Goal: Task Accomplishment & Management: Complete application form

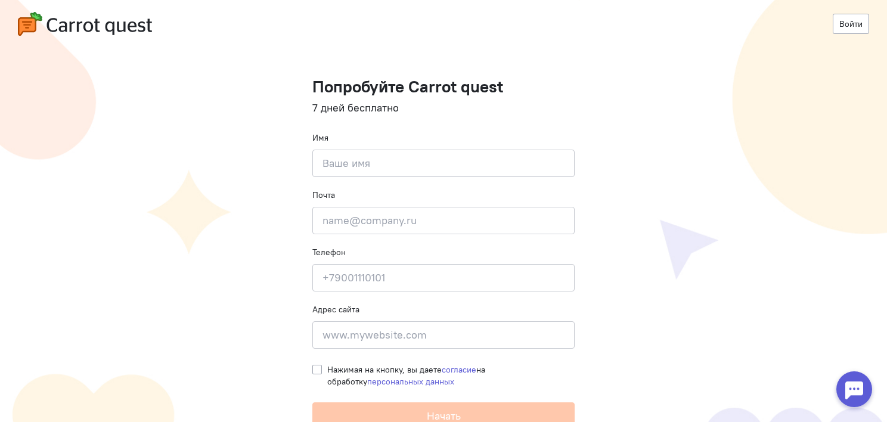
scroll to position [7, 0]
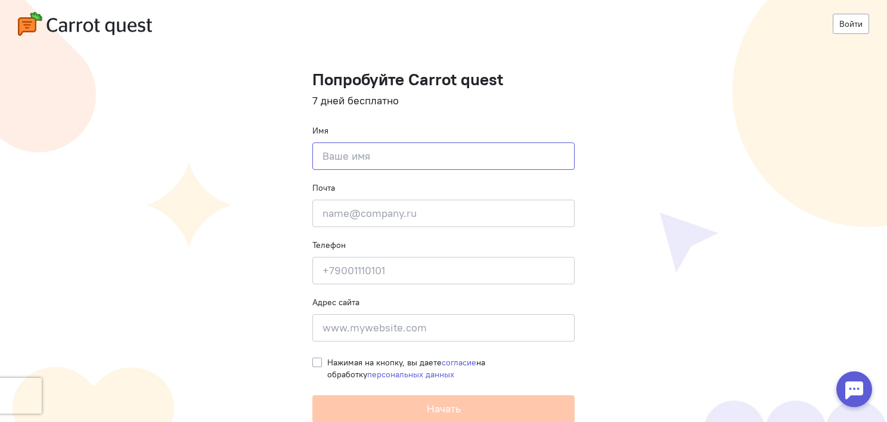
click at [442, 160] on input at bounding box center [443, 155] width 262 height 27
click at [352, 160] on input at bounding box center [443, 155] width 262 height 27
type input "е"
type input "[PERSON_NAME]"
type input "[EMAIL_ADDRESS][DOMAIN_NAME]"
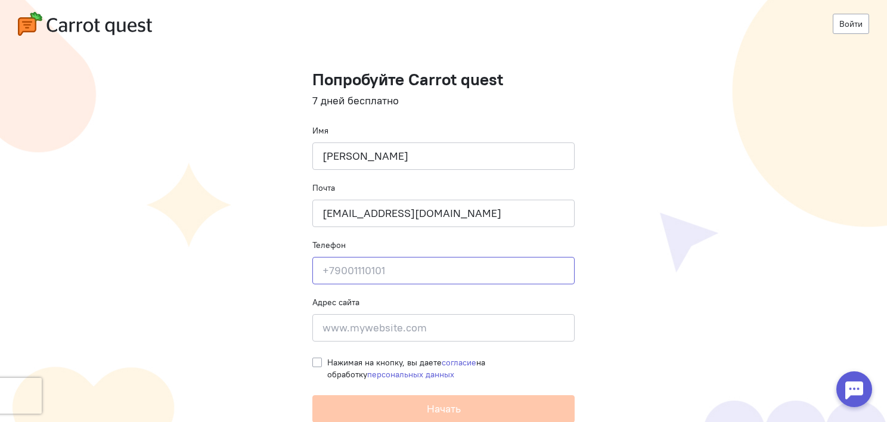
type input "89145590586"
click at [392, 334] on input at bounding box center [443, 327] width 262 height 27
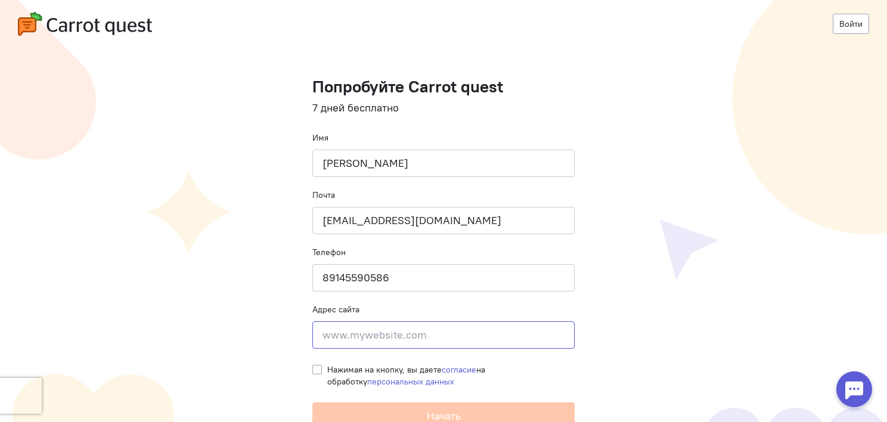
paste input "[URL][DOMAIN_NAME]"
type input "[URL][DOMAIN_NAME]"
click at [317, 364] on div "Нажимая на кнопку, вы даете согласие на обработку персональных данных" at bounding box center [443, 373] width 262 height 30
click at [327, 370] on label "Нажимая на кнопку, вы даете согласие на обработку персональных данных" at bounding box center [450, 376] width 247 height 24
click at [315, 370] on input "Нажимая на кнопку, вы даете согласие на обработку персональных данных" at bounding box center [317, 369] width 10 height 11
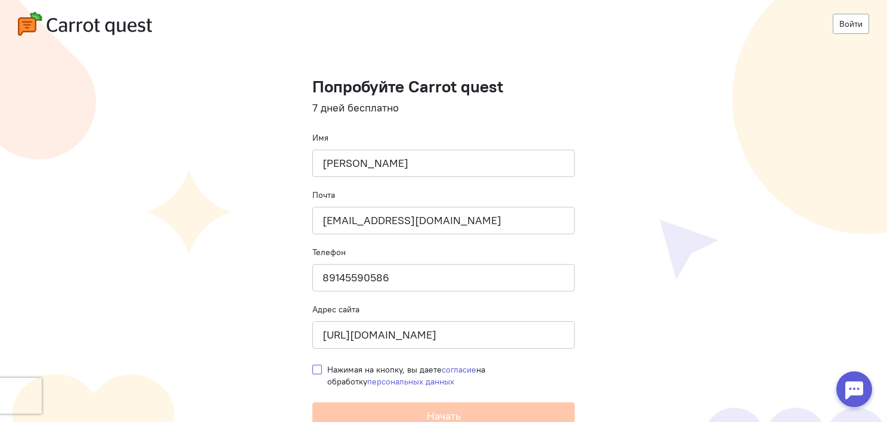
checkbox input "true"
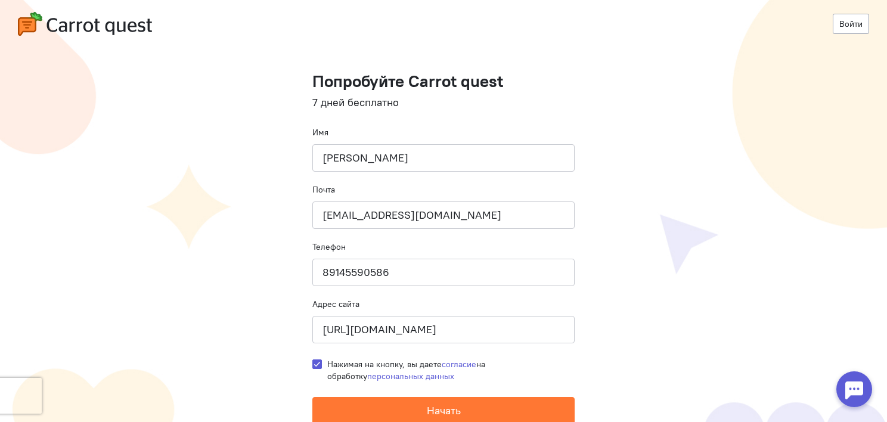
scroll to position [7, 0]
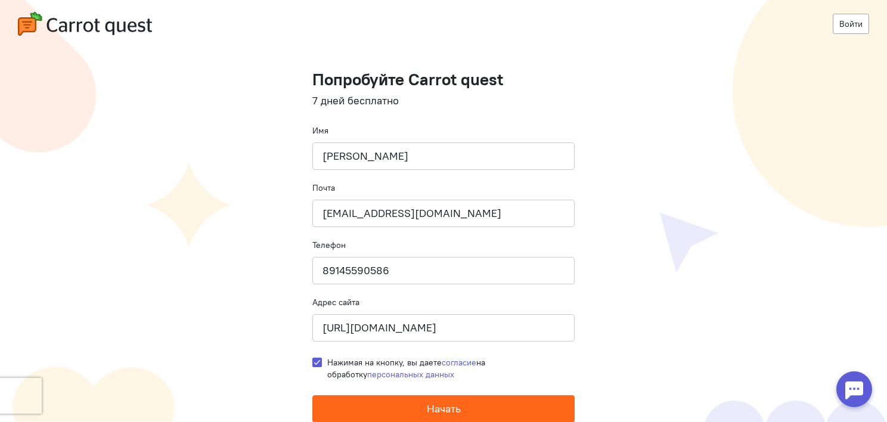
click at [448, 403] on span "Начать" at bounding box center [444, 409] width 34 height 14
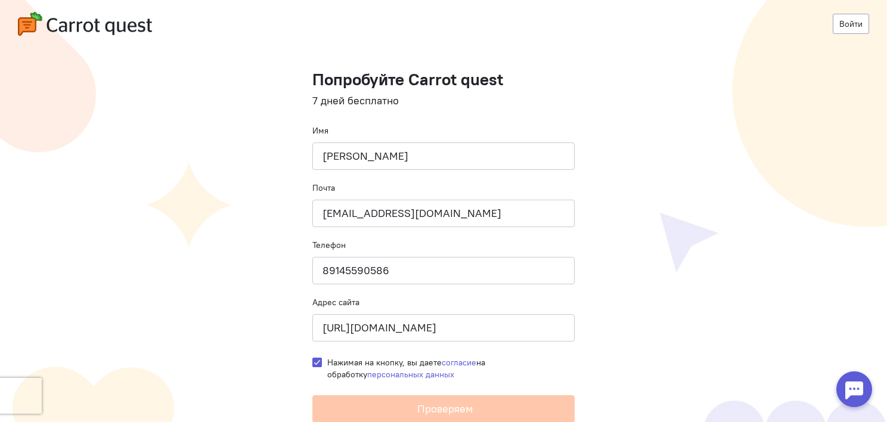
scroll to position [0, 0]
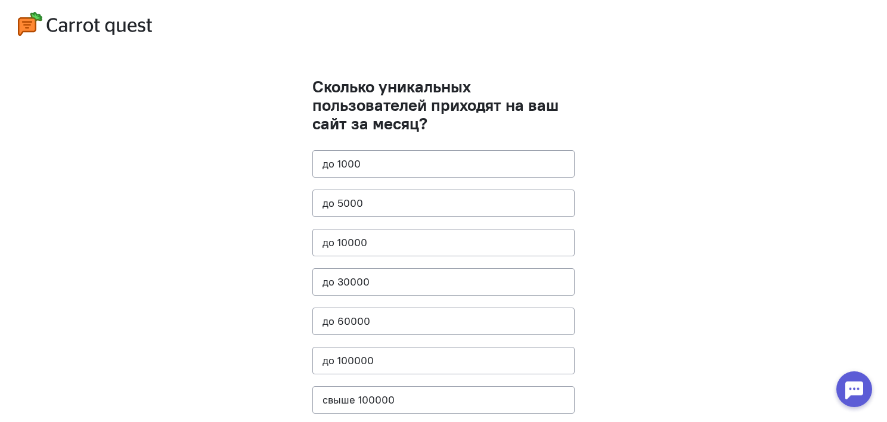
click at [762, 228] on cq-questions "Сколько уникальных пользователей приходят на ваш сайт за месяц? до [DATE] до 50…" at bounding box center [443, 239] width 887 height 479
click at [458, 172] on button "до 1000" at bounding box center [443, 163] width 262 height 27
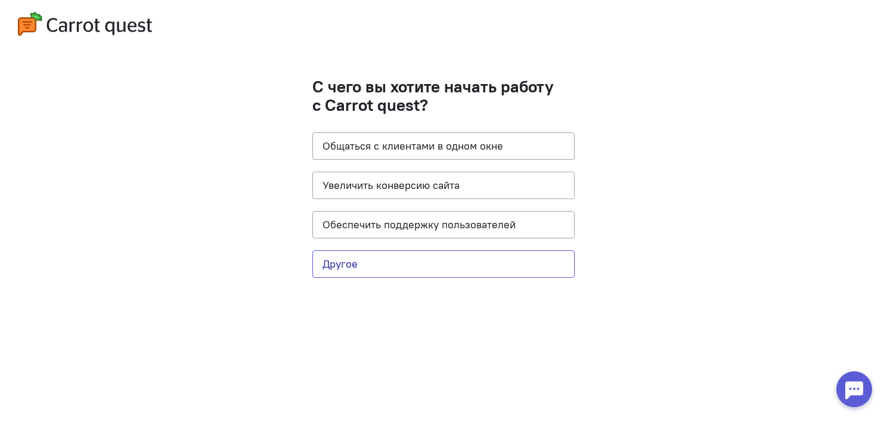
click at [470, 253] on button "Другое" at bounding box center [443, 263] width 262 height 27
click at [467, 264] on button "Другое" at bounding box center [443, 263] width 262 height 27
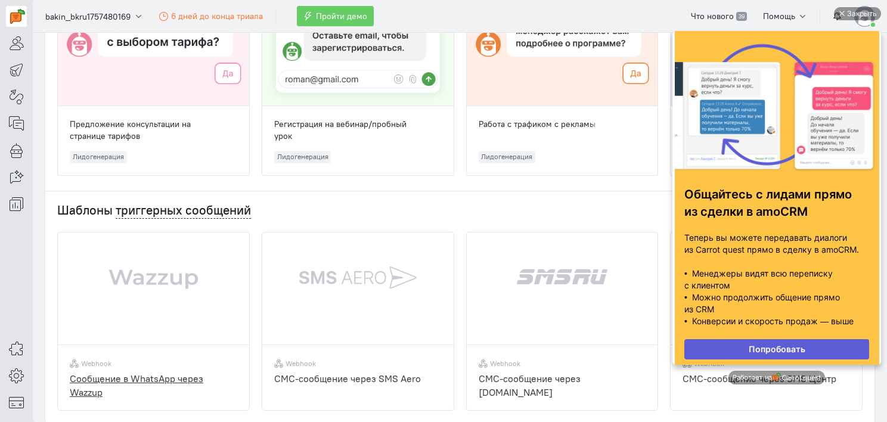
scroll to position [238, 0]
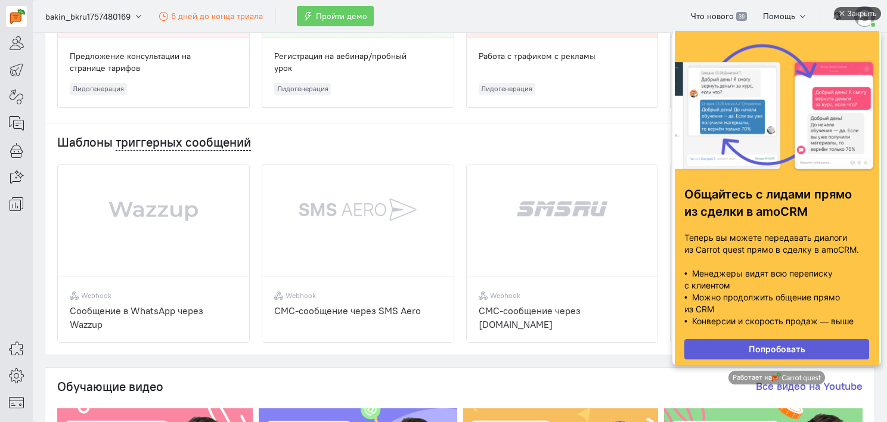
click at [867, 15] on div "Закрыть" at bounding box center [862, 13] width 30 height 13
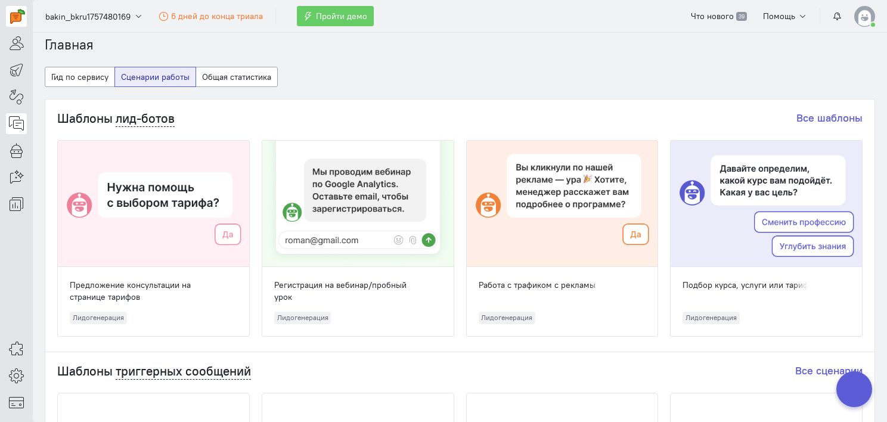
scroll to position [0, 0]
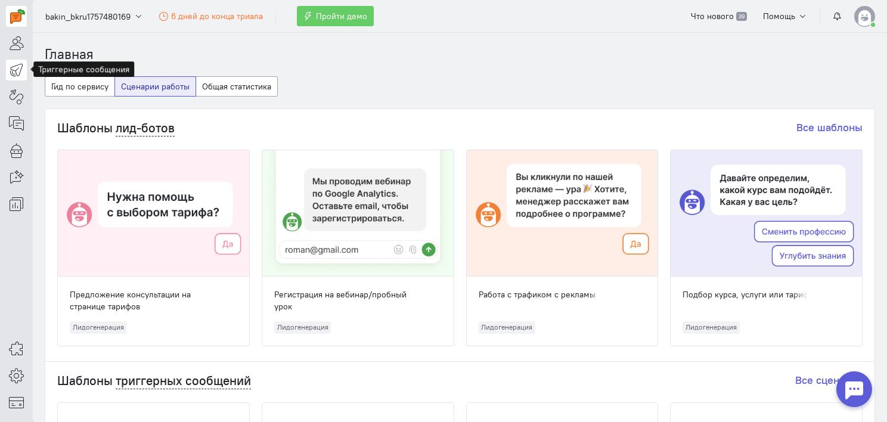
click at [24, 62] on link at bounding box center [16, 70] width 21 height 21
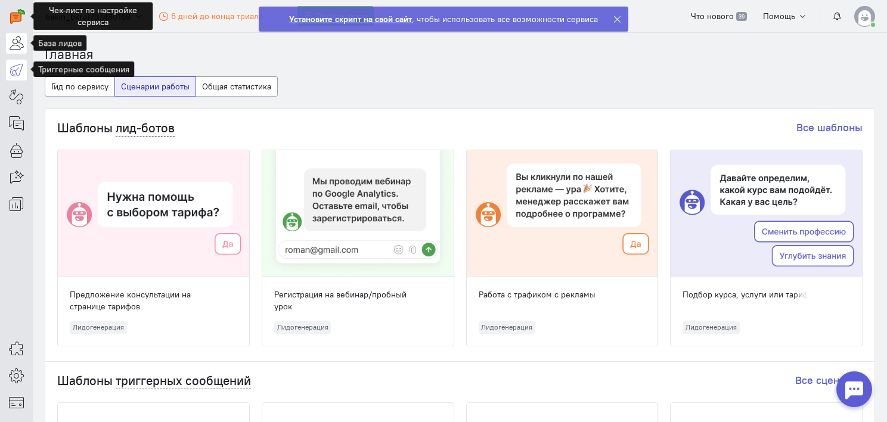
click at [7, 43] on link at bounding box center [16, 43] width 21 height 21
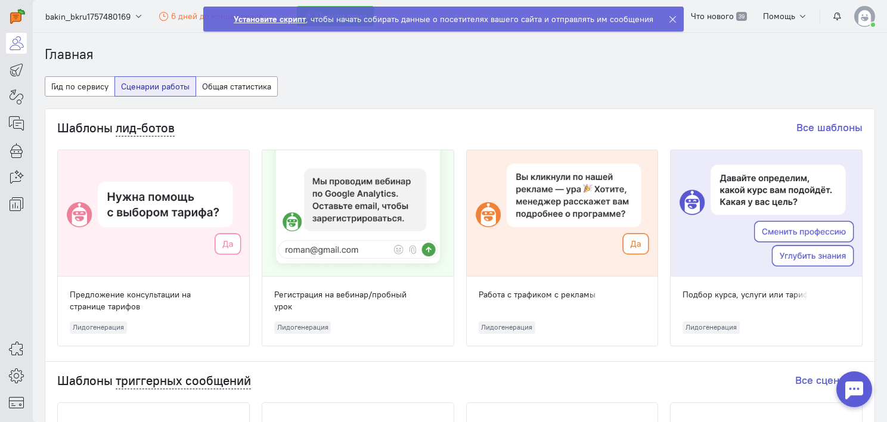
click at [417, 76] on cq-dashboard-select-dashboard-type-feature "Гид по сервису Сценарии работы Общая статистика" at bounding box center [460, 92] width 830 height 32
click at [674, 14] on div at bounding box center [675, 19] width 15 height 24
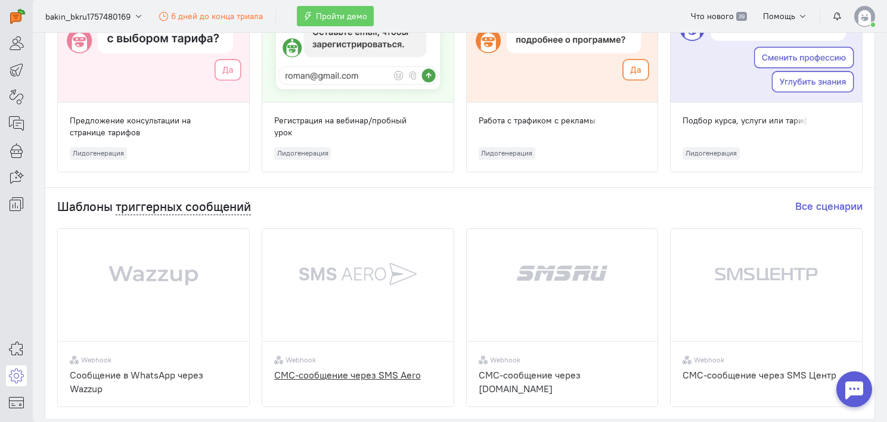
scroll to position [298, 0]
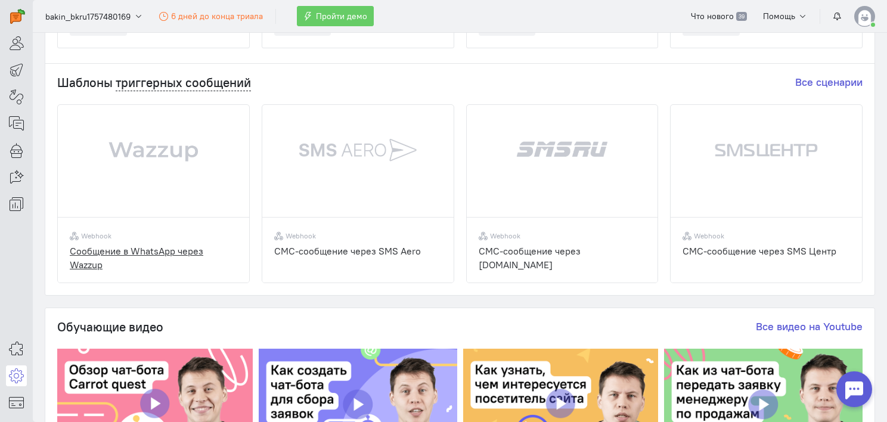
click at [160, 162] on img at bounding box center [153, 169] width 191 height 128
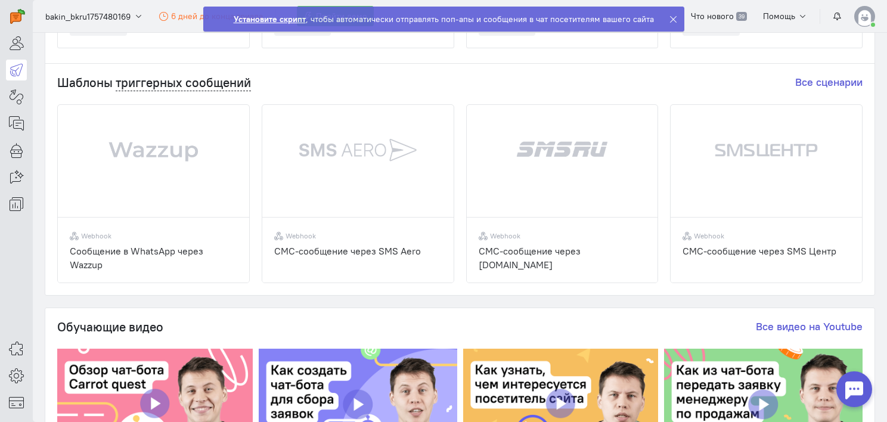
click at [287, 11] on ngb-alert "Установите скрипт , чтобы автоматически отправлять поп-апы и сообщения в чат по…" at bounding box center [443, 19] width 481 height 25
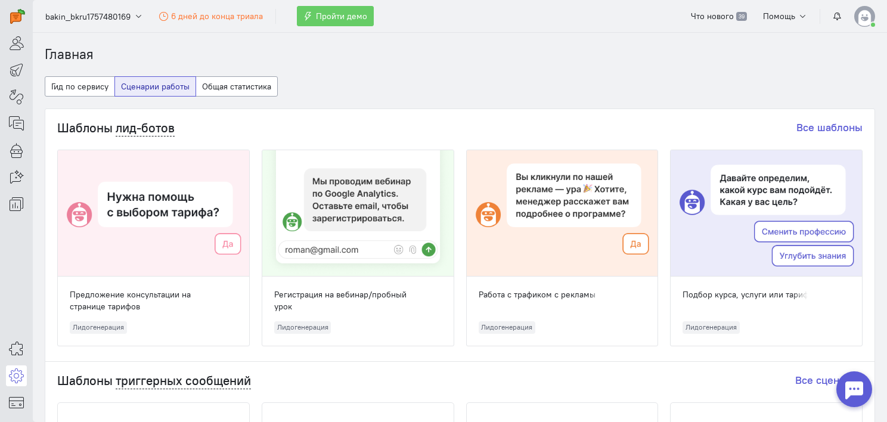
click at [858, 29] on cq-header "bakin_bkru1757480169 6 дней до конца триала Пройти демо Что нового 39 Помощь" at bounding box center [460, 16] width 854 height 33
click at [864, 17] on img at bounding box center [864, 16] width 21 height 21
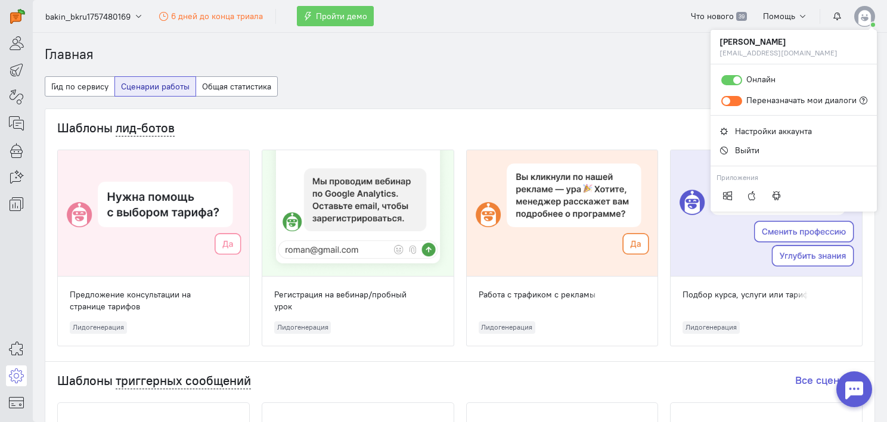
click at [632, 76] on cq-dashboard-select-dashboard-type-feature "Гид по сервису Сценарии работы Общая статистика" at bounding box center [460, 92] width 830 height 32
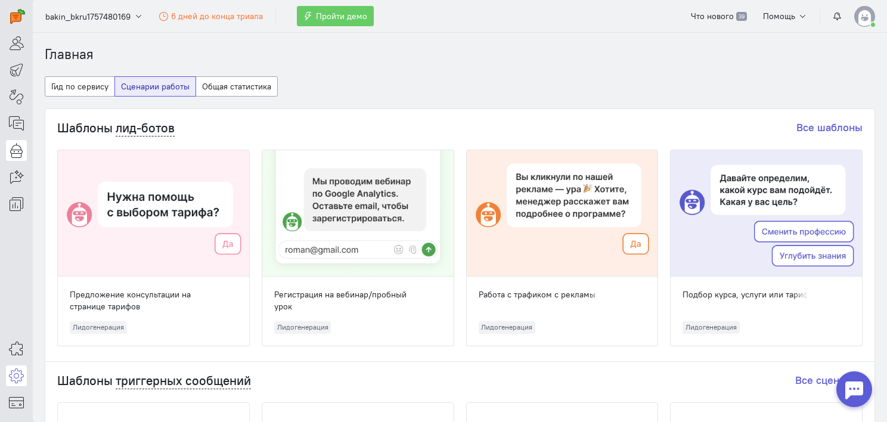
click at [17, 150] on icon at bounding box center [16, 150] width 15 height 14
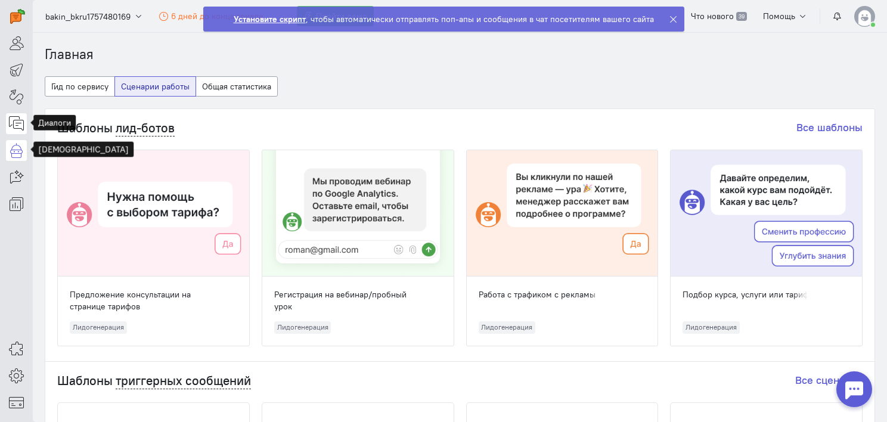
click at [18, 124] on icon at bounding box center [16, 123] width 15 height 14
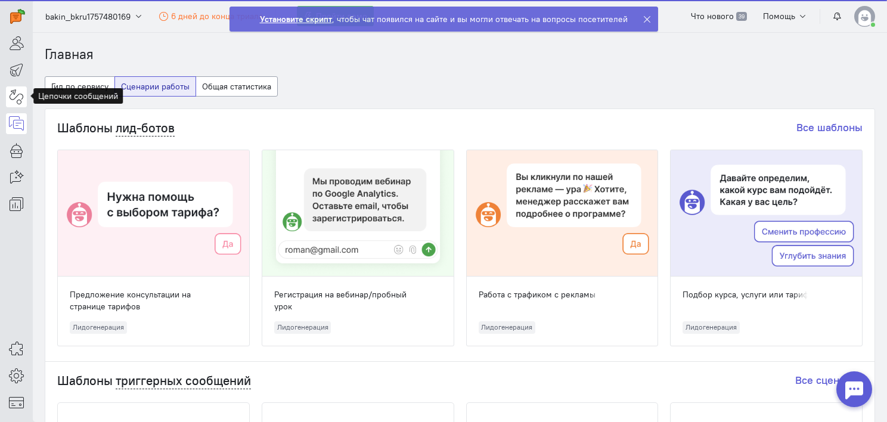
click at [15, 91] on icon at bounding box center [16, 96] width 15 height 14
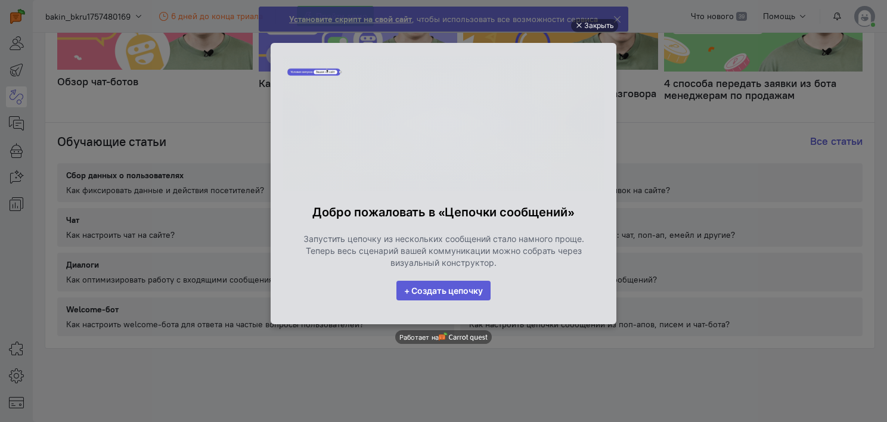
click at [476, 289] on link "+ Создать цепочку" at bounding box center [443, 291] width 94 height 20
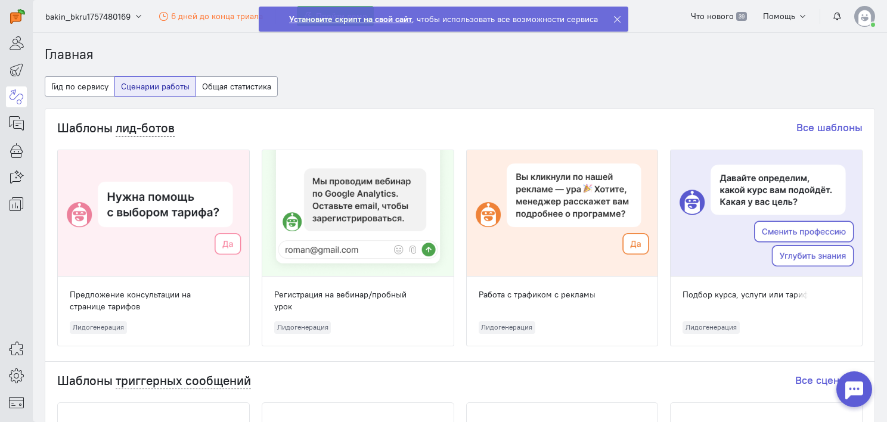
click at [617, 18] on icon at bounding box center [617, 19] width 9 height 9
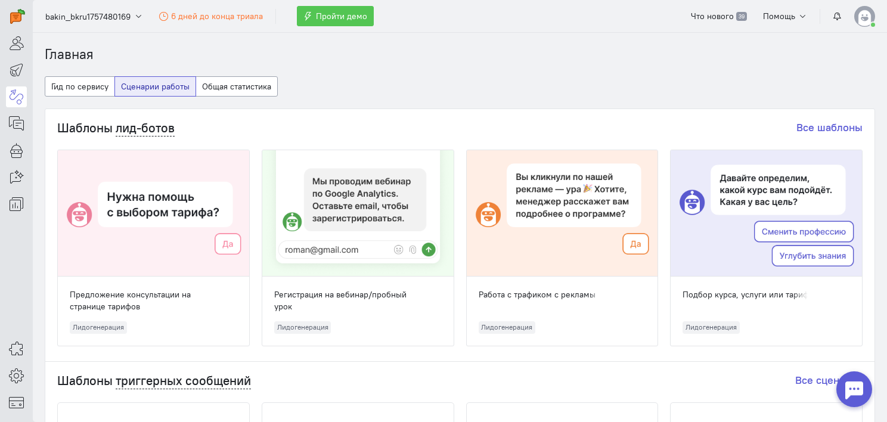
click at [355, 24] on button "Пройти демо" at bounding box center [335, 16] width 77 height 20
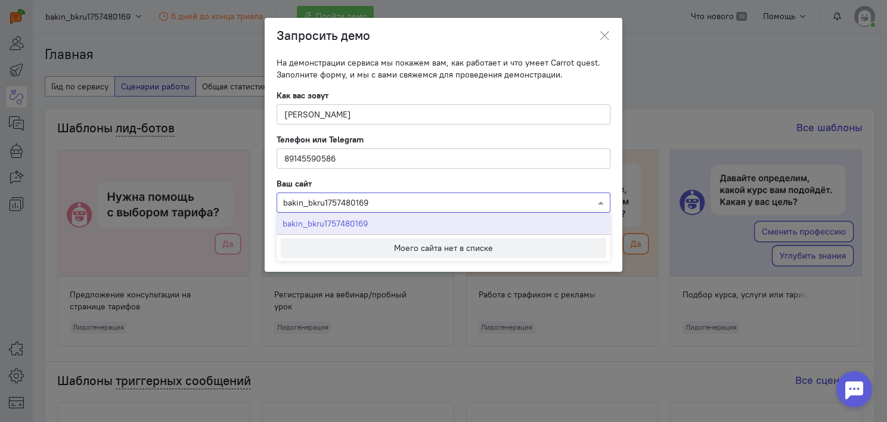
click at [381, 202] on input "text" at bounding box center [431, 202] width 297 height 12
drag, startPoint x: 398, startPoint y: 205, endPoint x: 263, endPoint y: 203, distance: 135.3
click at [263, 203] on ngb-modal-window "Запросить демо На демонстрации сервиса мы покажем вам, как работает и что умеет…" at bounding box center [443, 211] width 887 height 422
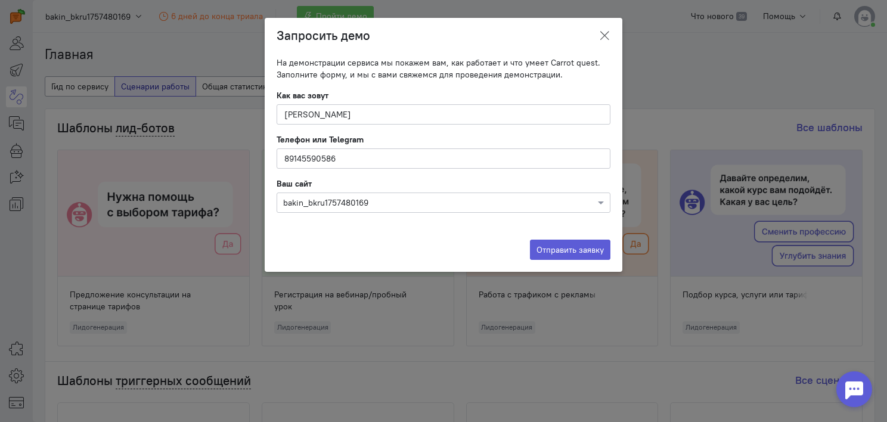
click at [612, 26] on button at bounding box center [604, 36] width 36 height 28
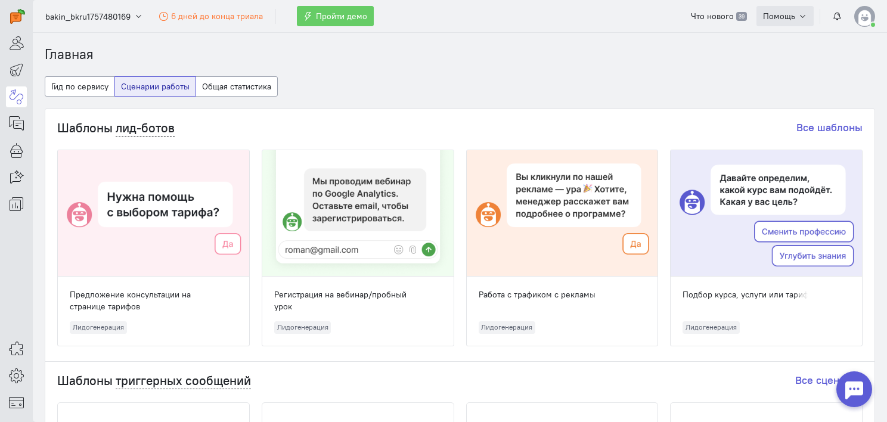
click at [788, 20] on span "Помощь" at bounding box center [779, 16] width 32 height 11
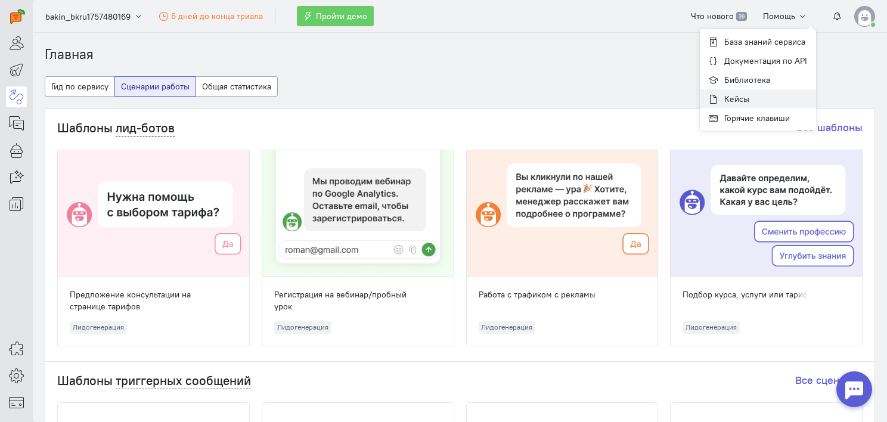
click at [781, 98] on link "Кейсы" at bounding box center [758, 98] width 116 height 19
